Goal: Check status: Check status

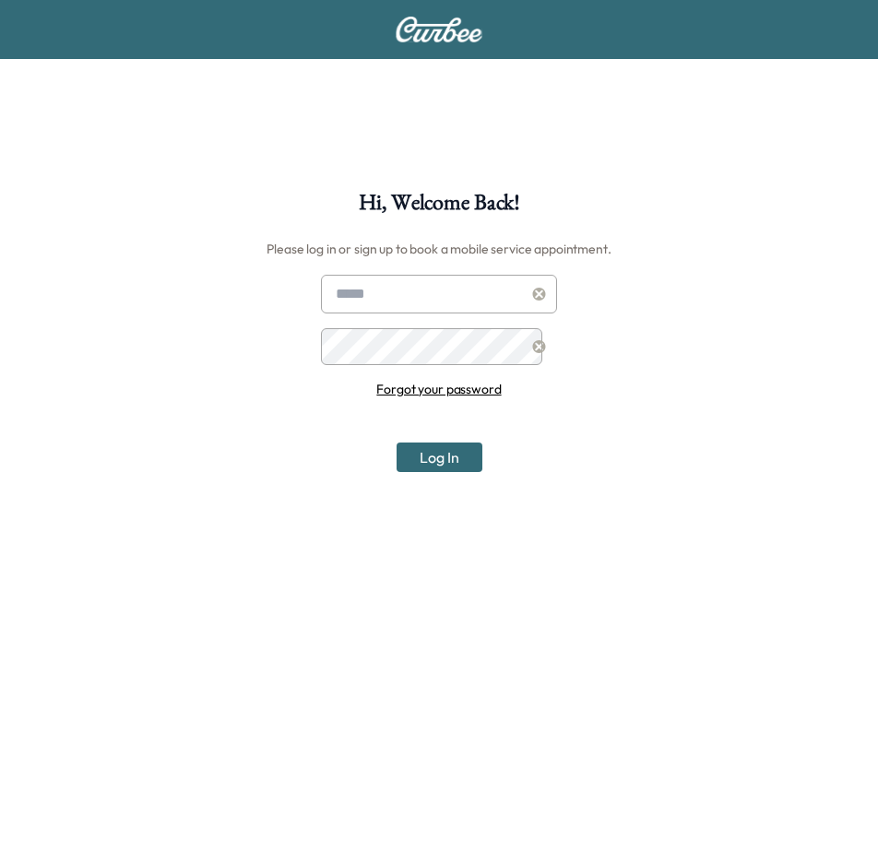
type input "**********"
click at [404, 443] on button "Log In" at bounding box center [439, 458] width 86 height 30
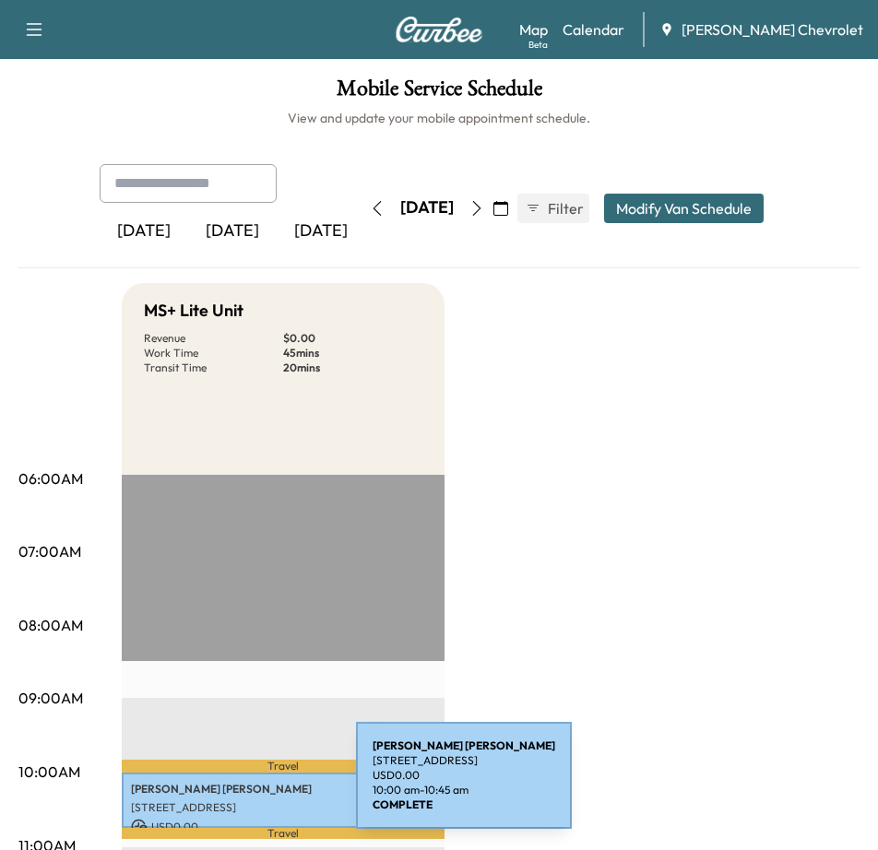
click at [218, 800] on p "[STREET_ADDRESS]" at bounding box center [283, 807] width 304 height 15
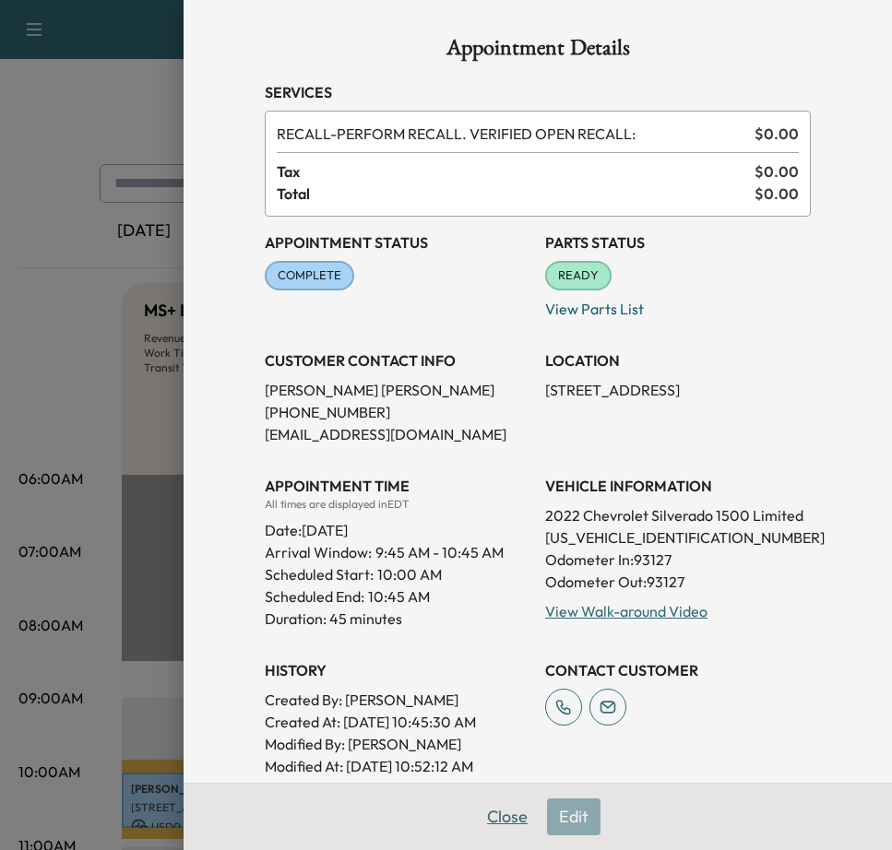
click at [475, 814] on button "Close" at bounding box center [507, 816] width 65 height 37
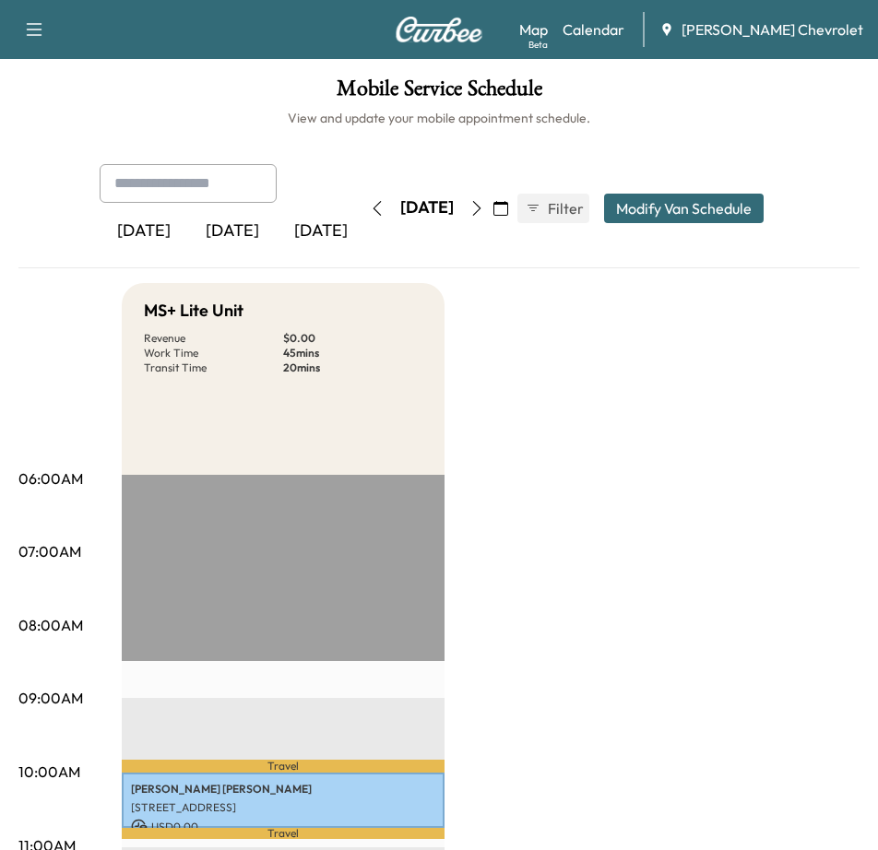
click at [481, 201] on icon "button" at bounding box center [477, 208] width 8 height 15
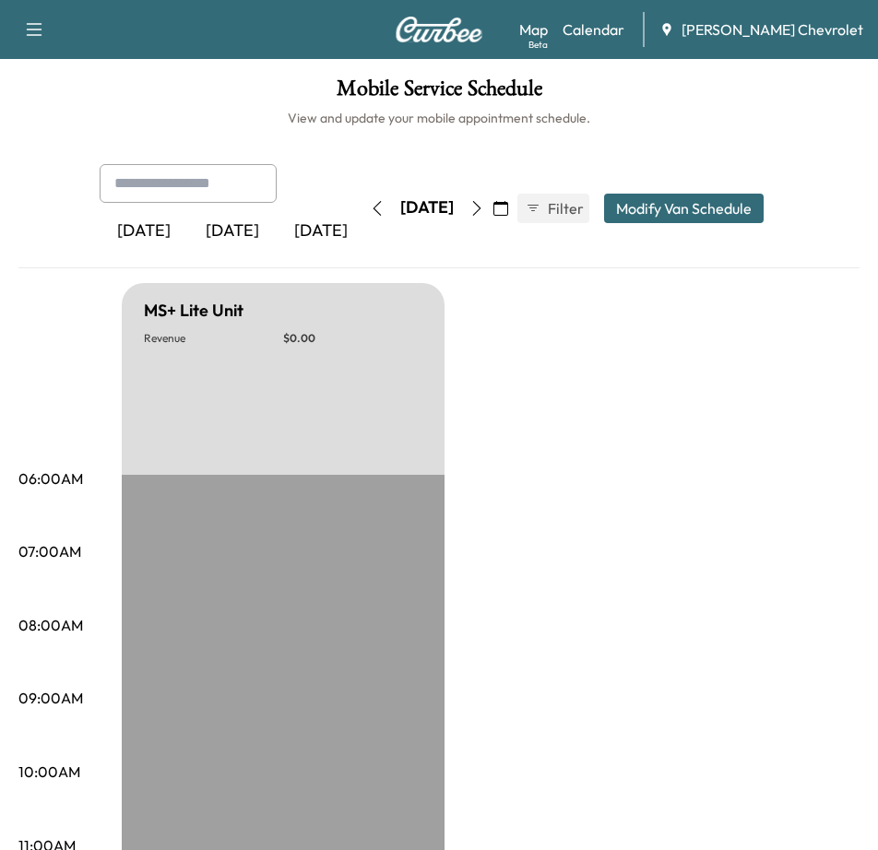
click at [516, 201] on button "button" at bounding box center [500, 209] width 31 height 30
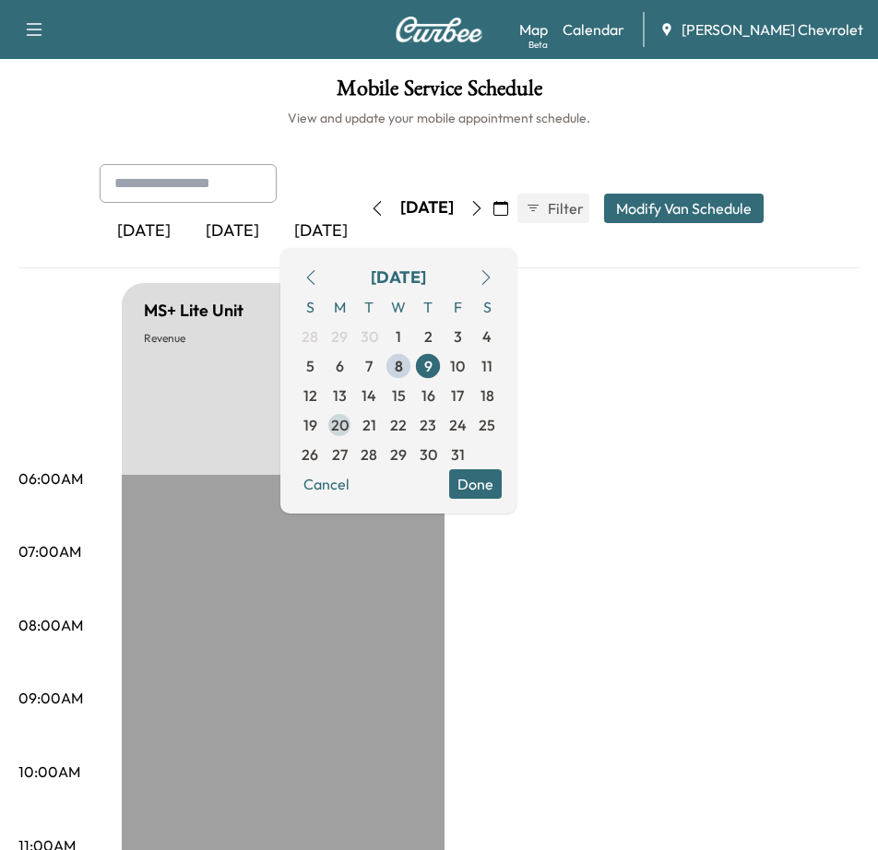
click at [349, 417] on span "20" at bounding box center [340, 425] width 18 height 22
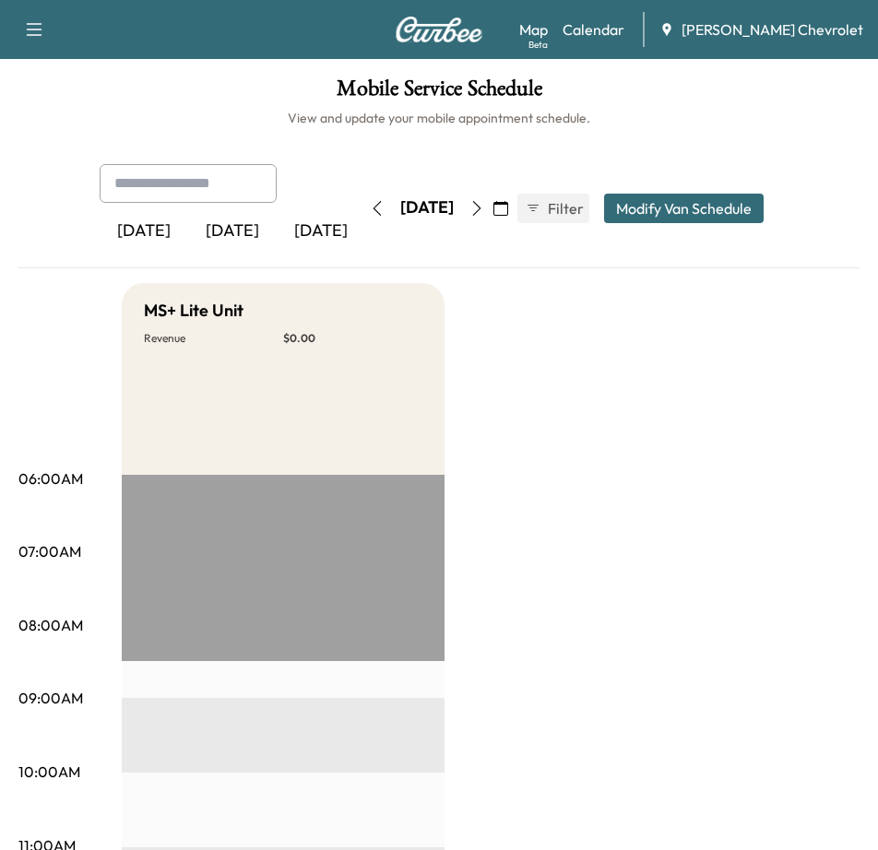
click at [442, 201] on div "[DATE]" at bounding box center [426, 207] width 53 height 23
click at [572, 197] on span "Filter" at bounding box center [564, 208] width 33 height 22
